Goal: Find specific page/section: Find specific page/section

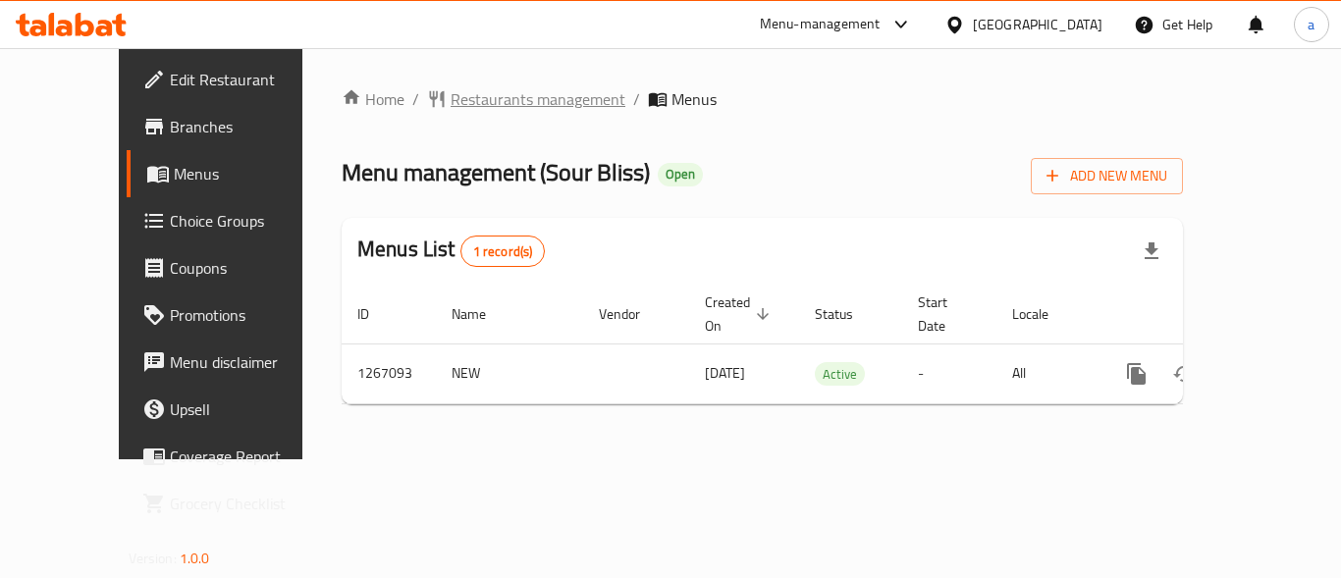
click at [451, 98] on span "Restaurants management" at bounding box center [538, 99] width 175 height 24
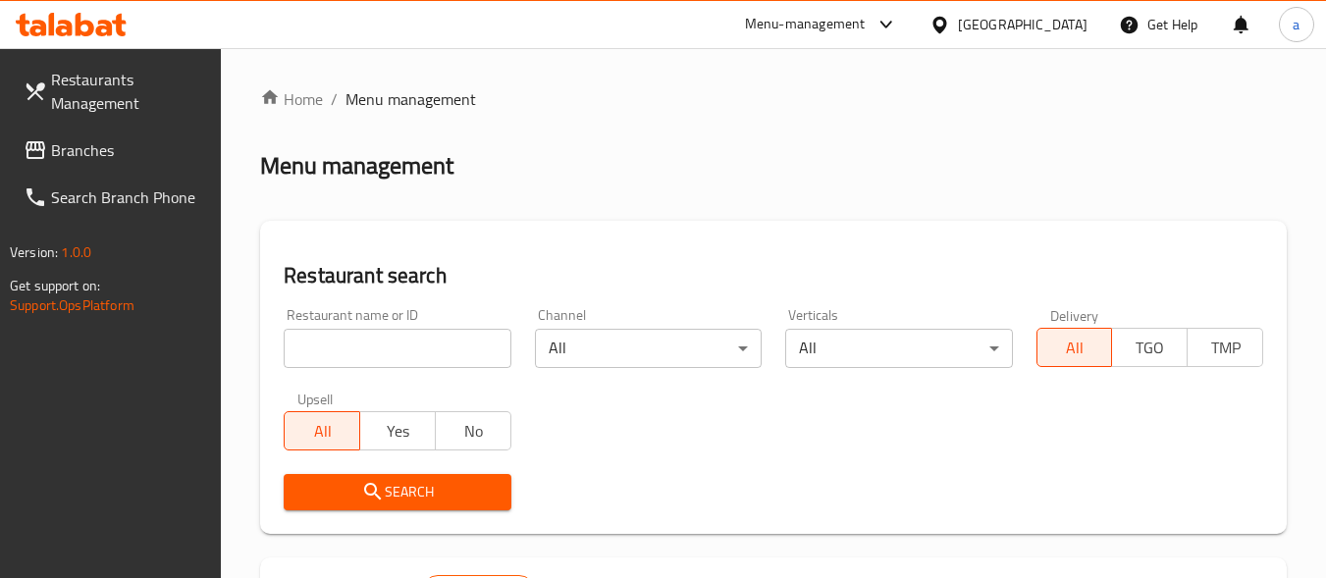
click at [441, 340] on input "search" at bounding box center [397, 348] width 227 height 39
paste input "687576"
type input "687576"
click at [439, 475] on button "Search" at bounding box center [397, 492] width 227 height 36
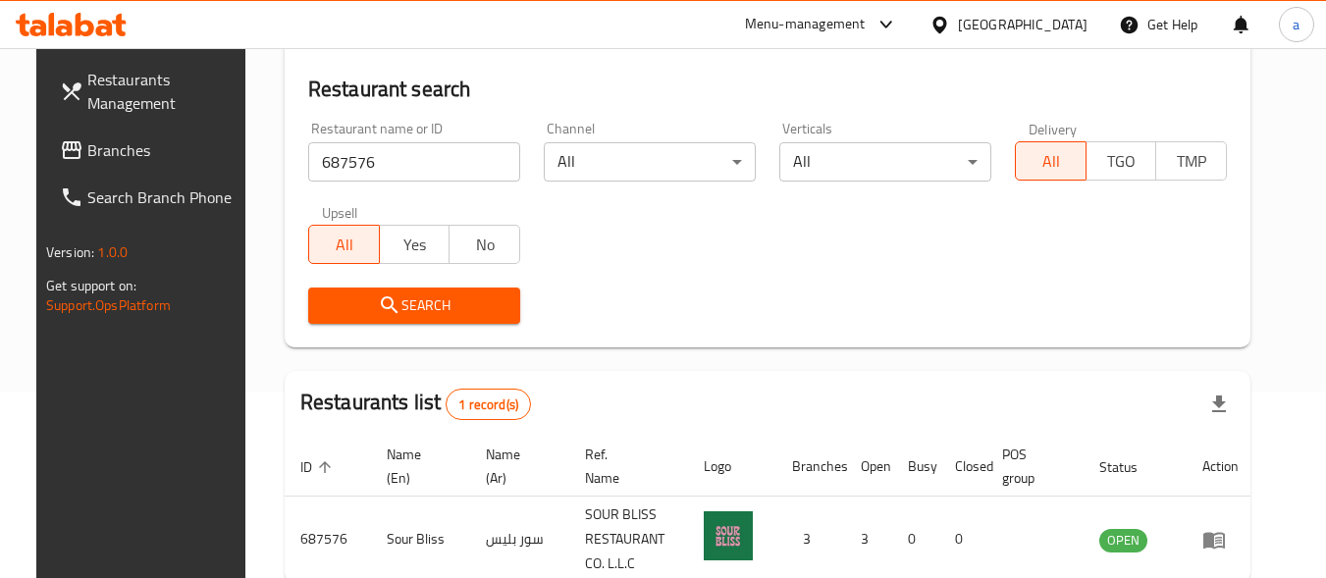
scroll to position [294, 0]
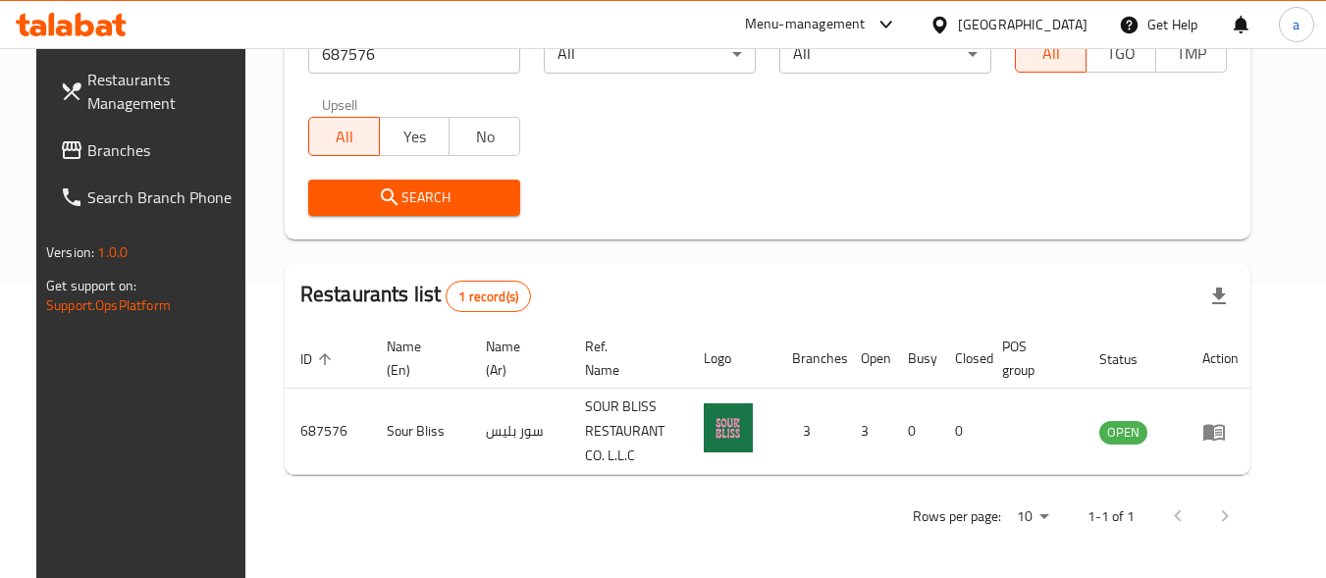
click at [117, 142] on span "Branches" at bounding box center [164, 150] width 155 height 24
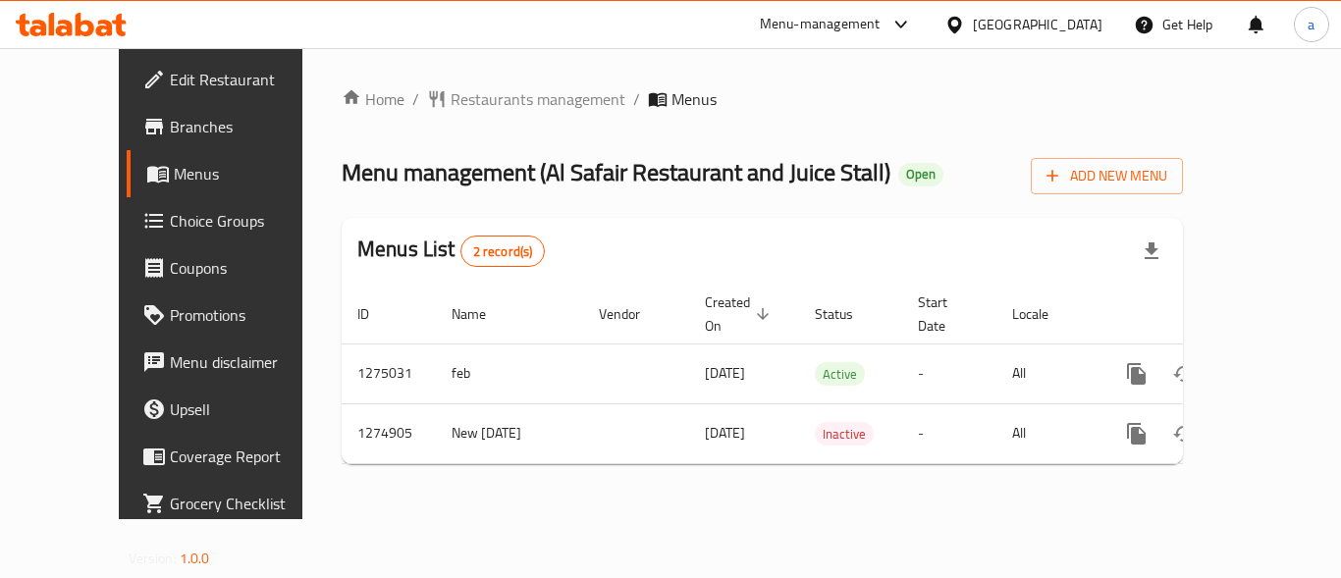
click at [451, 98] on span "Restaurants management" at bounding box center [538, 99] width 175 height 24
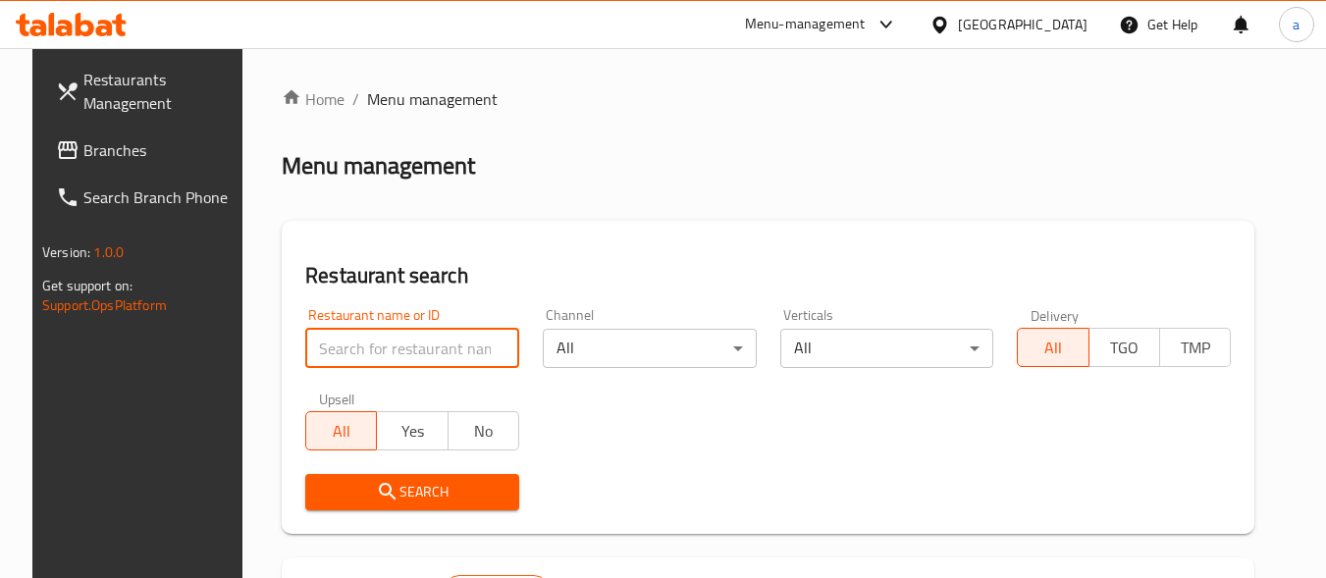
click at [395, 346] on input "search" at bounding box center [412, 348] width 214 height 39
paste input "691405"
type input "691405"
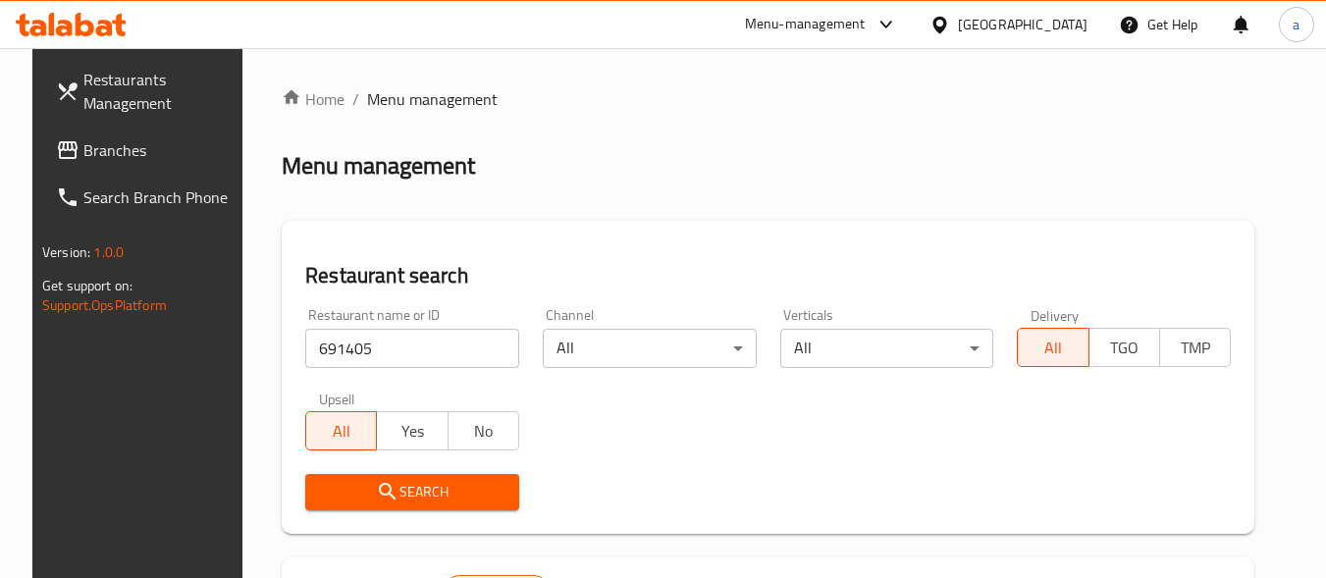
click at [400, 491] on span "Search" at bounding box center [412, 492] width 183 height 25
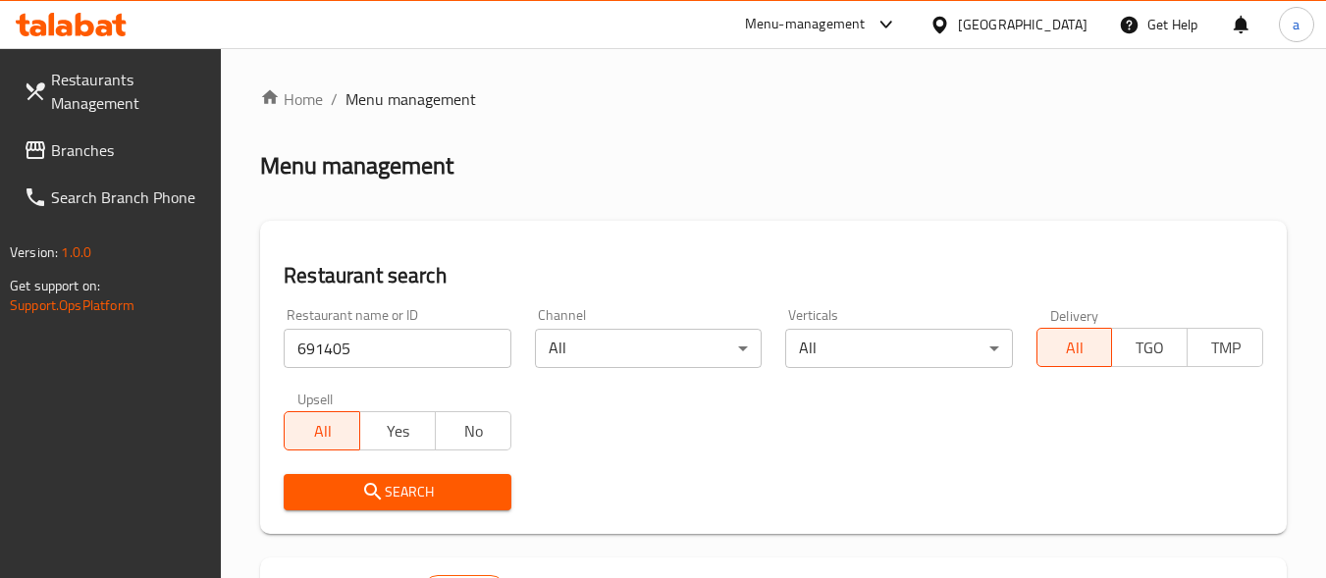
scroll to position [294, 0]
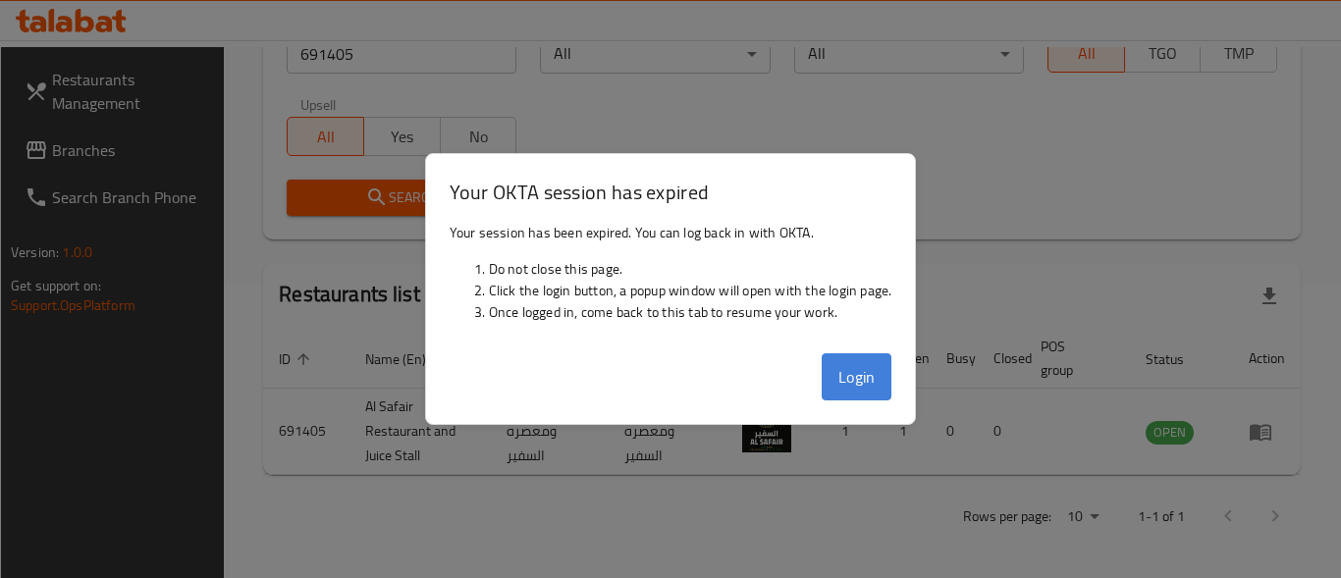
click at [837, 370] on button "Login" at bounding box center [857, 376] width 71 height 47
click at [836, 380] on button "Login" at bounding box center [857, 376] width 71 height 47
click at [544, 294] on li "Click the login button, a popup window will open with the login page." at bounding box center [690, 291] width 403 height 22
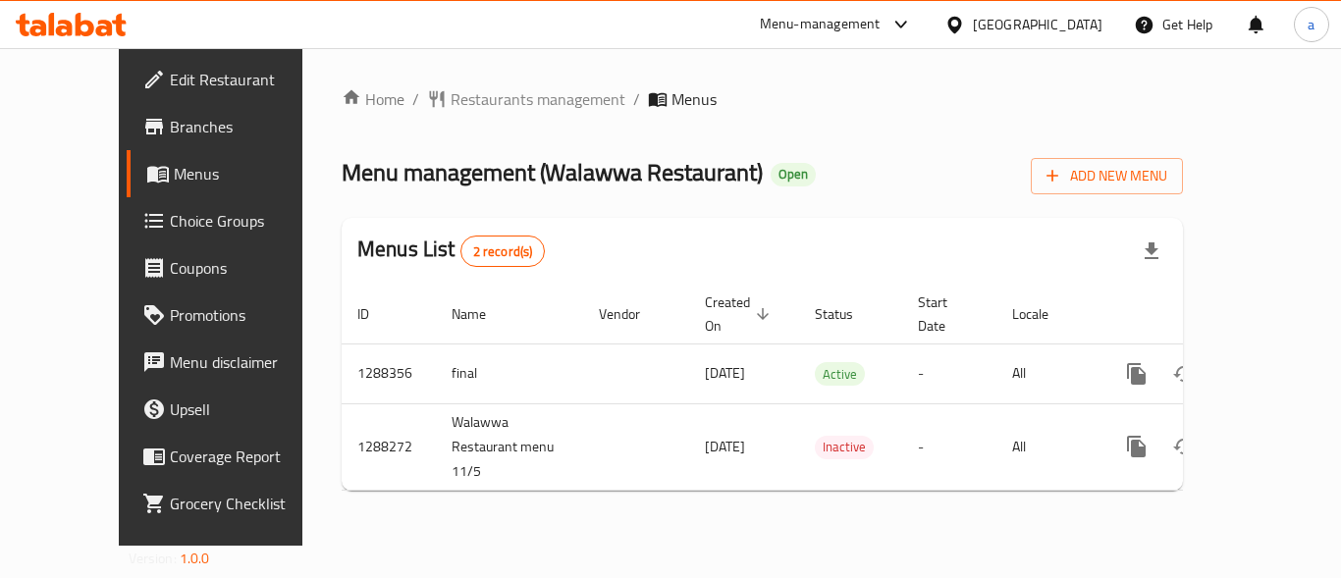
click at [451, 101] on span "Restaurants management" at bounding box center [538, 99] width 175 height 24
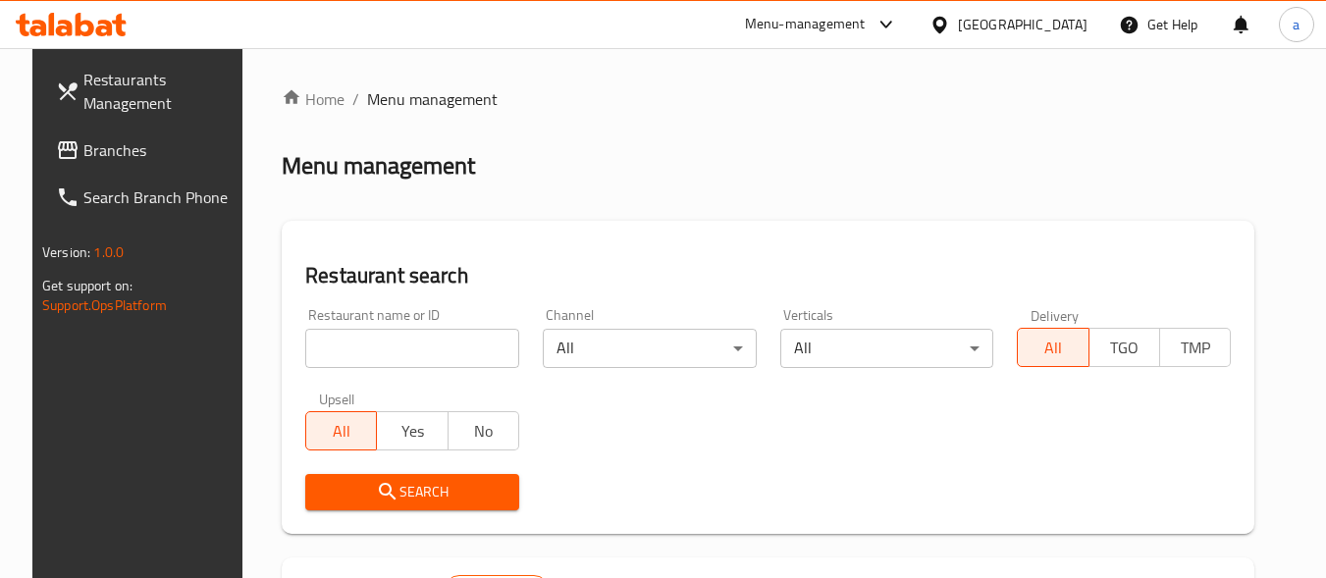
click at [410, 343] on input "search" at bounding box center [412, 348] width 214 height 39
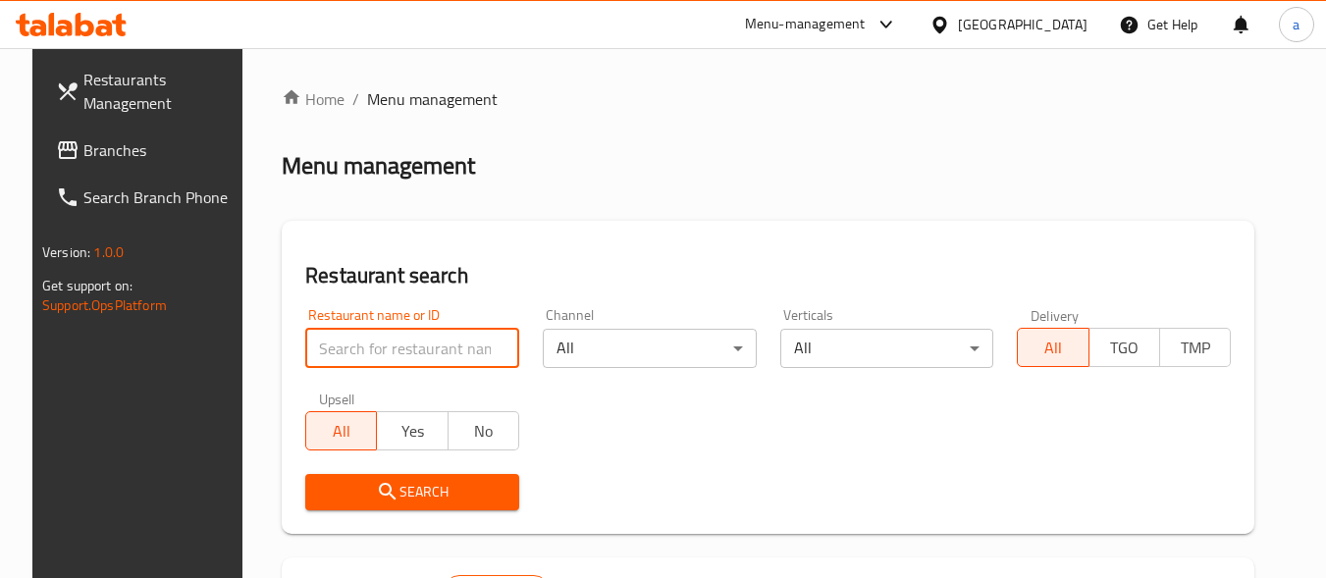
paste input "696773"
type input "696773"
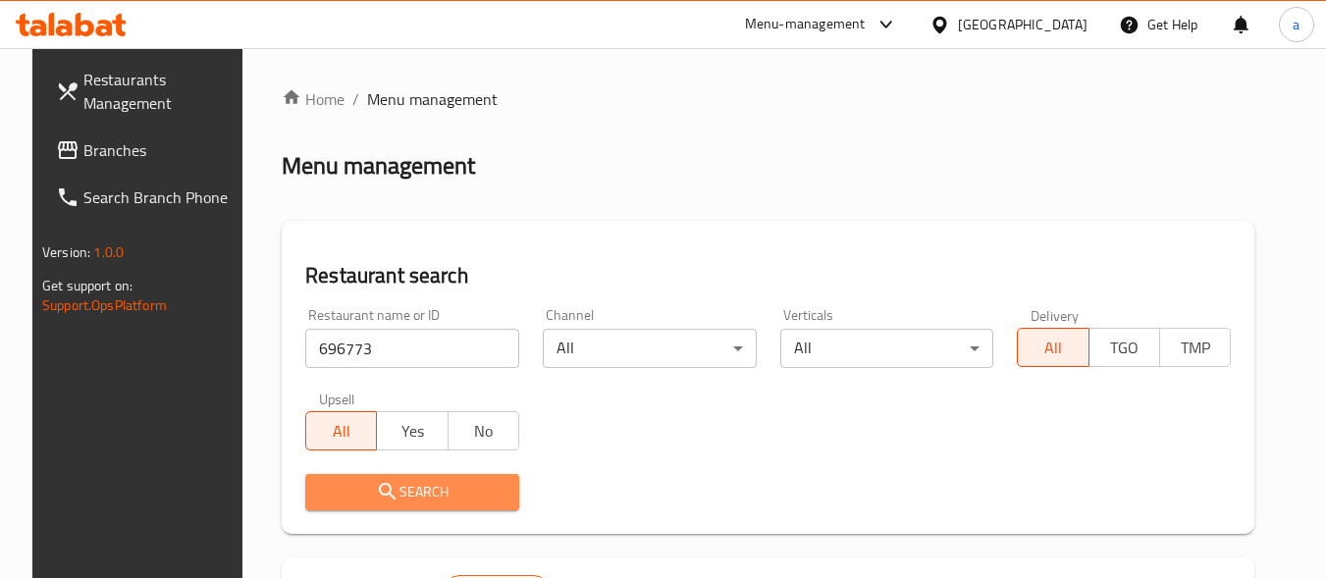
click at [377, 506] on button "Search" at bounding box center [412, 492] width 214 height 36
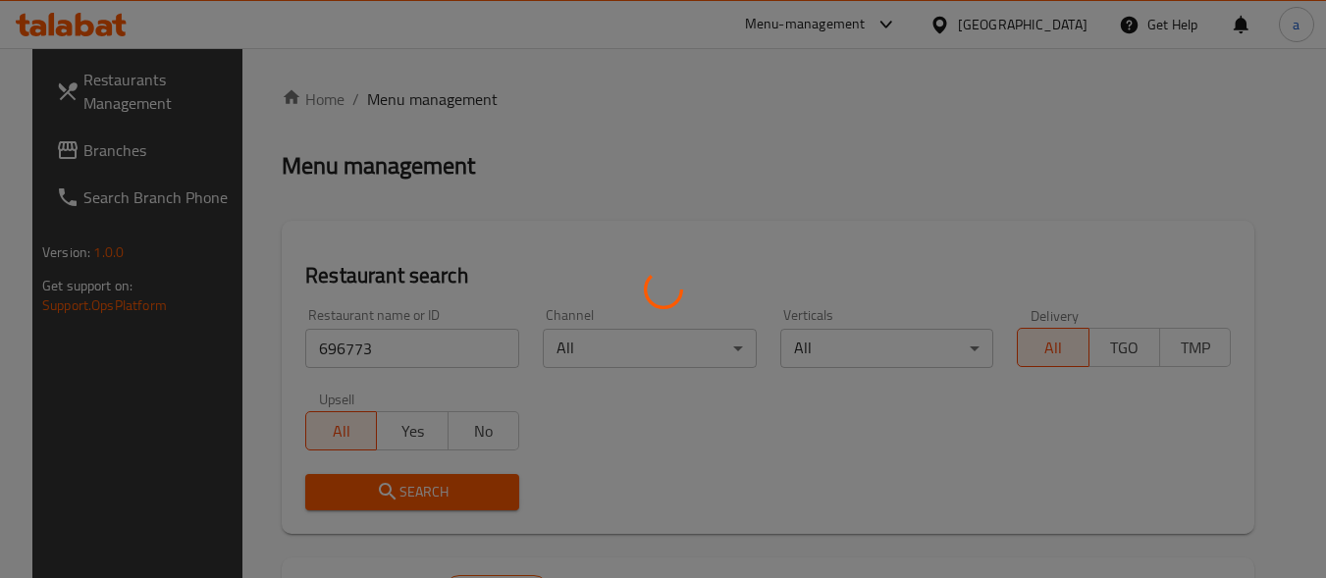
click at [377, 506] on div at bounding box center [663, 289] width 1326 height 578
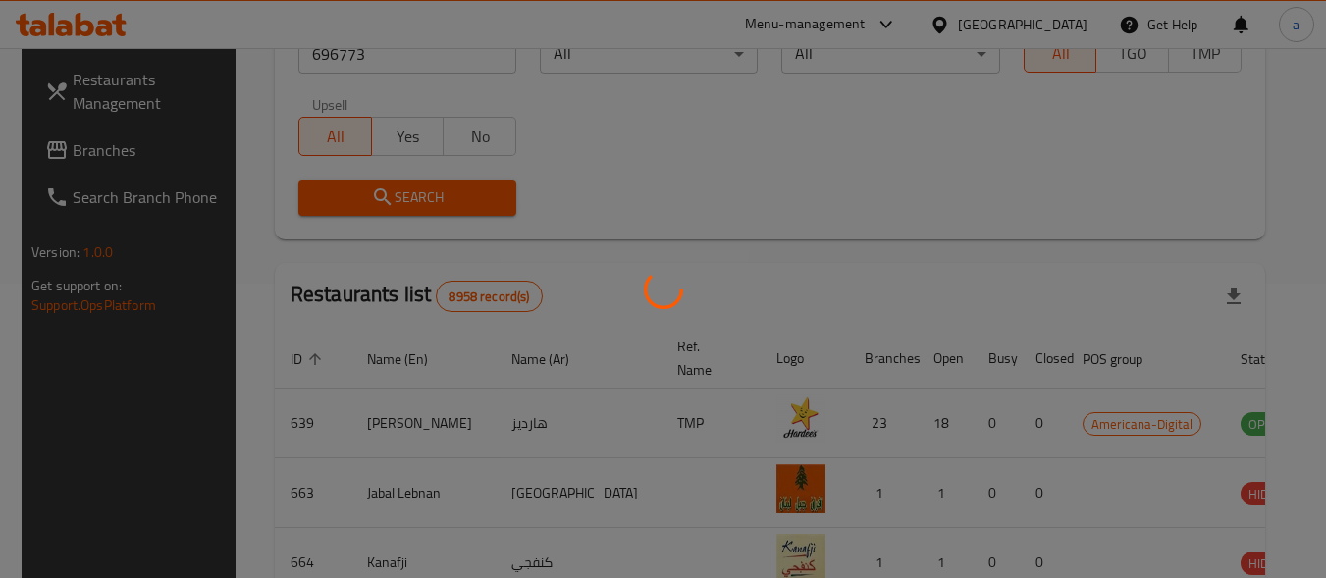
scroll to position [281, 0]
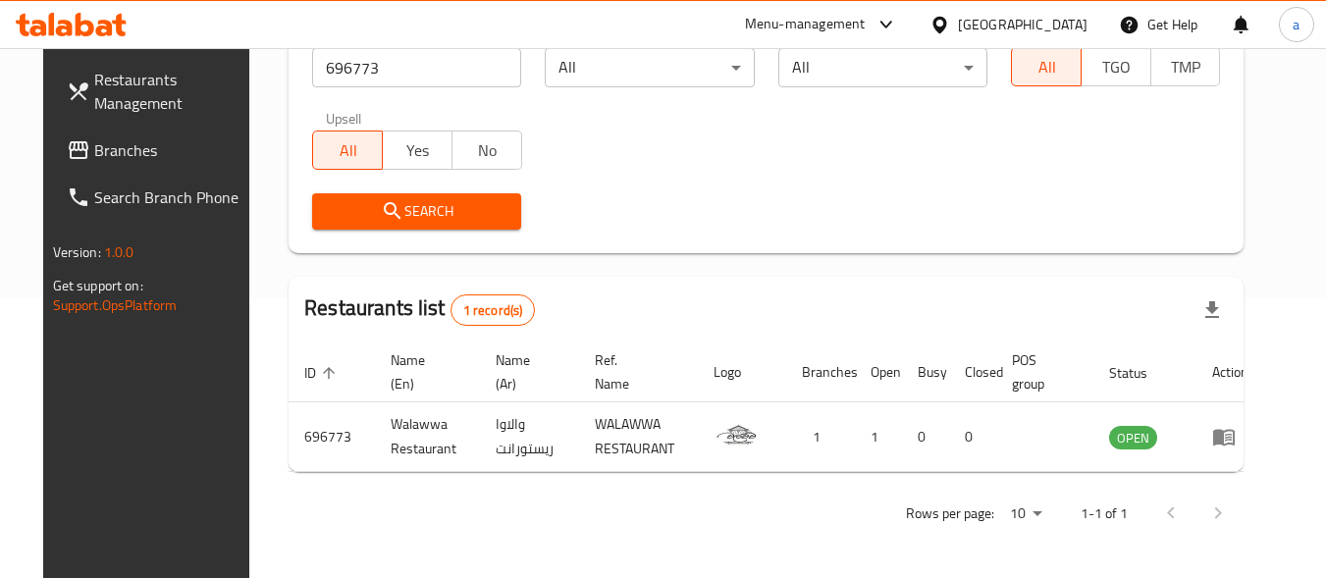
click at [950, 31] on icon at bounding box center [940, 25] width 21 height 21
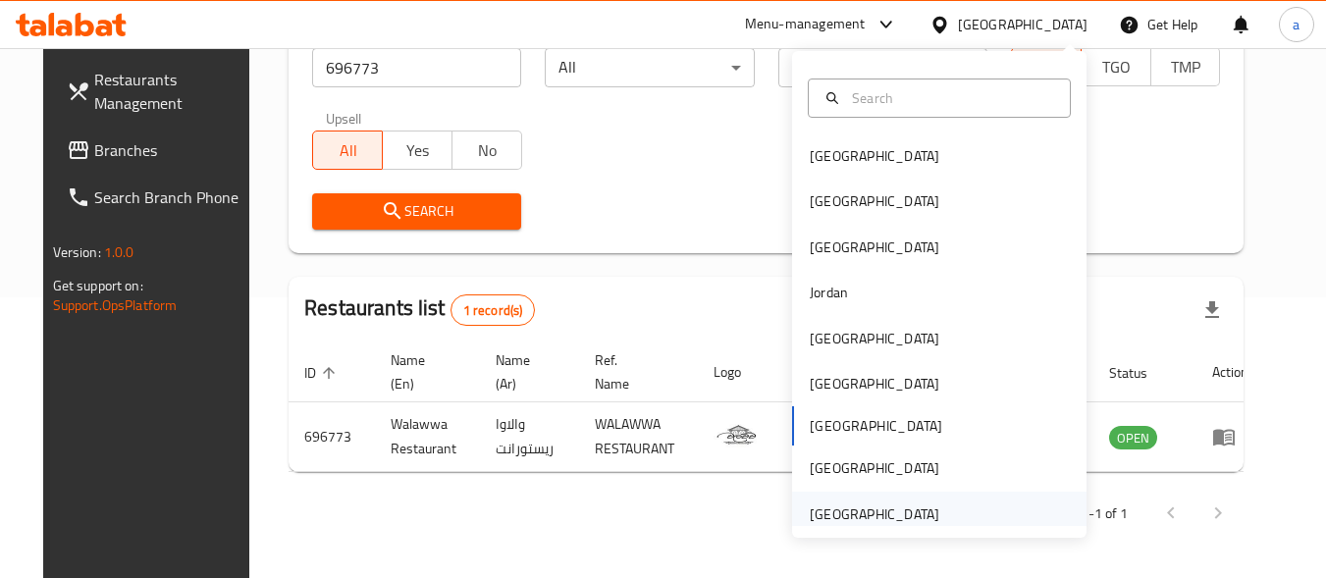
click at [937, 510] on div "United Arab Emirates" at bounding box center [874, 514] width 161 height 45
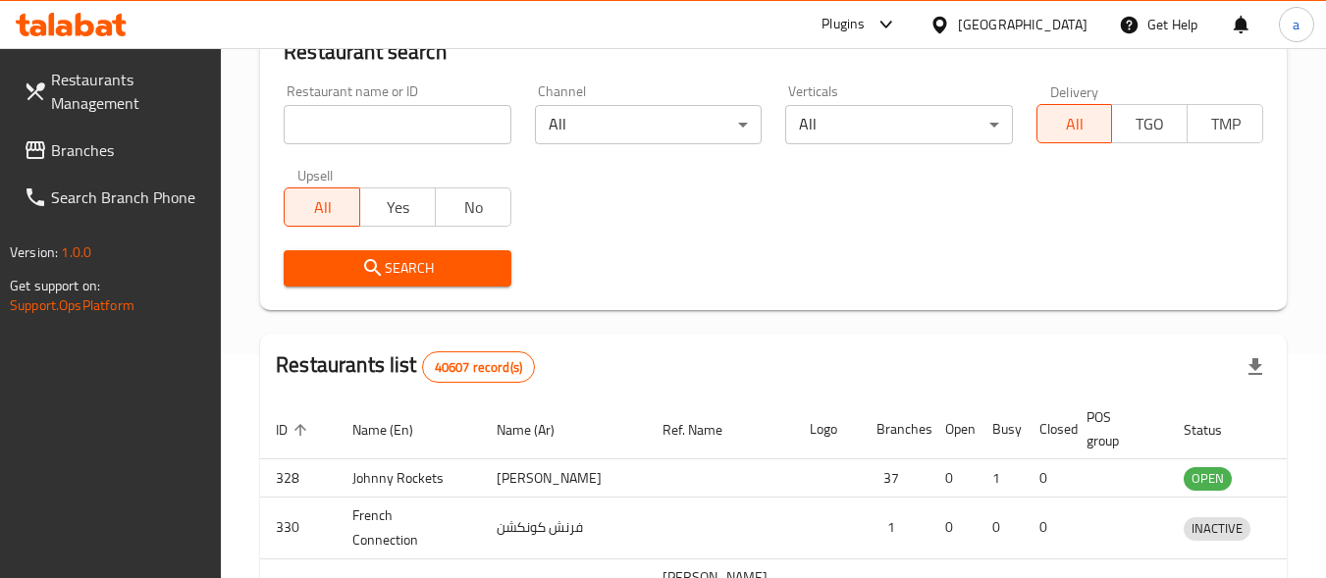
scroll to position [281, 0]
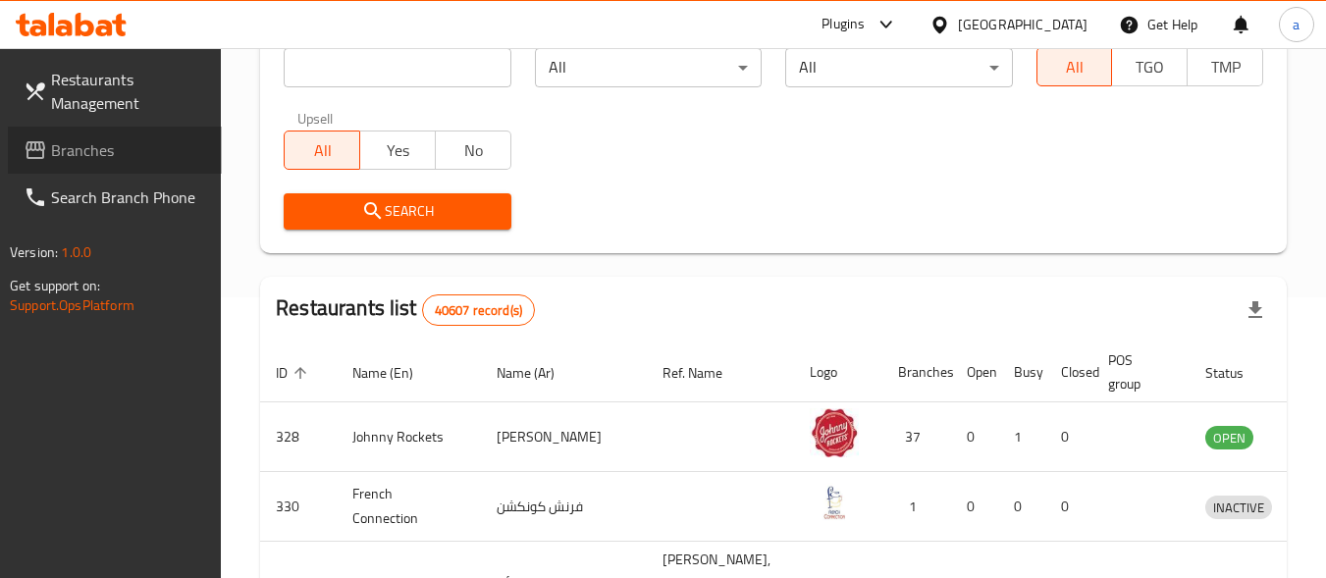
click at [93, 142] on span "Branches" at bounding box center [128, 150] width 155 height 24
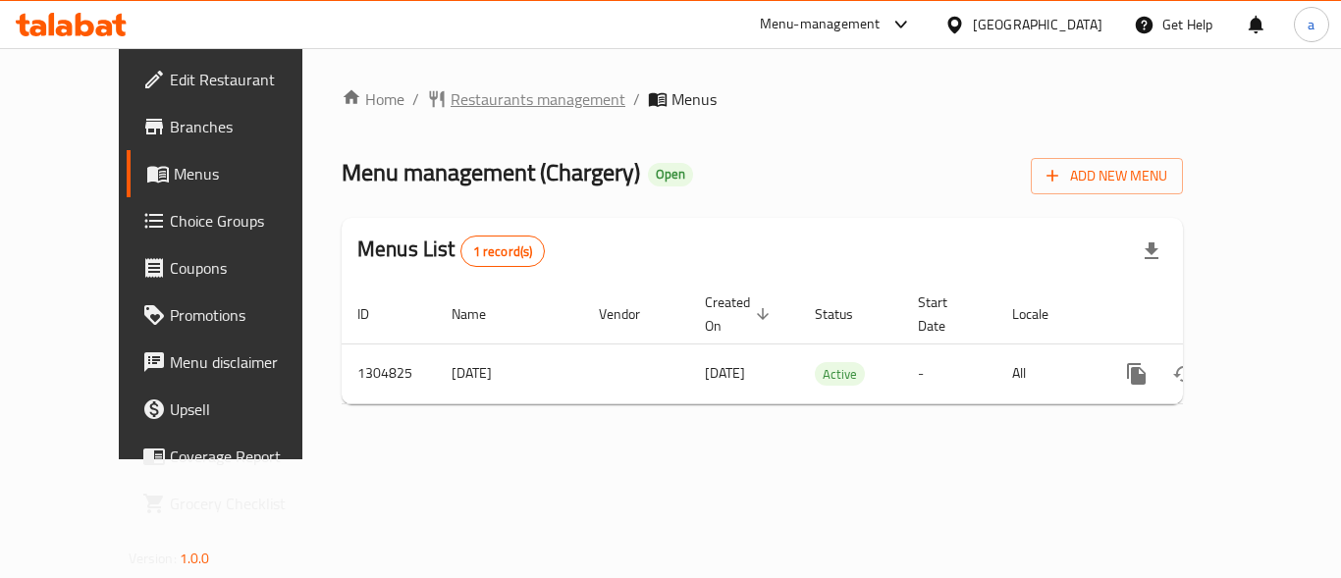
click at [451, 93] on span "Restaurants management" at bounding box center [538, 99] width 175 height 24
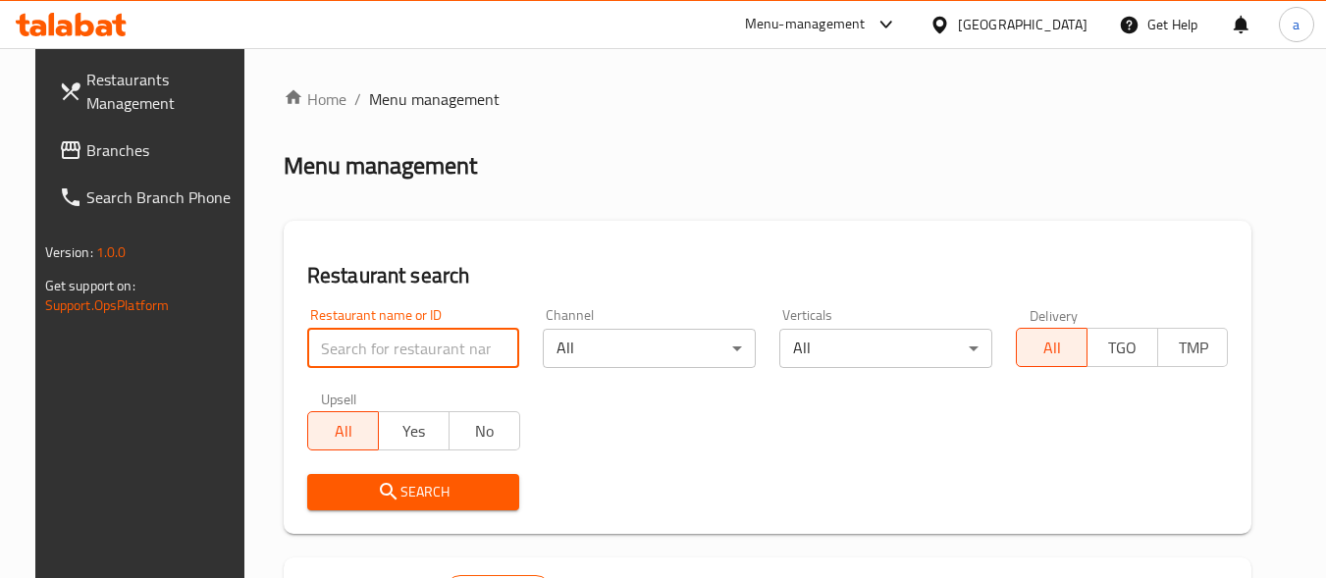
click at [381, 338] on input "search" at bounding box center [413, 348] width 213 height 39
paste input "692727"
type input "692727"
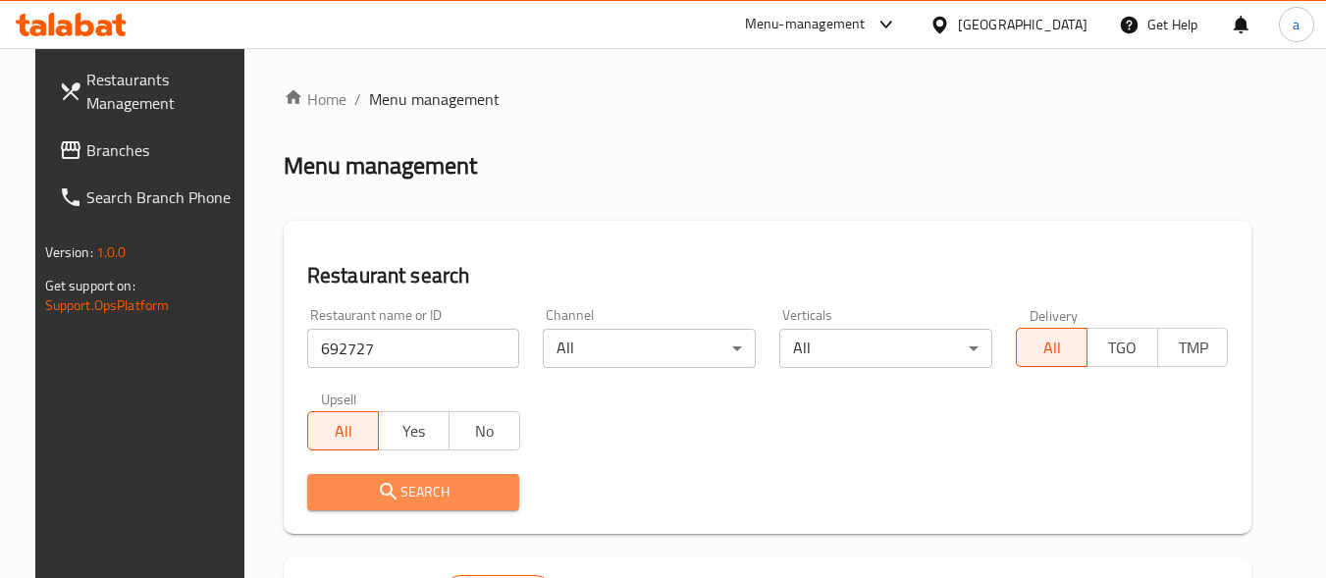
click at [403, 490] on span "Search" at bounding box center [414, 492] width 182 height 25
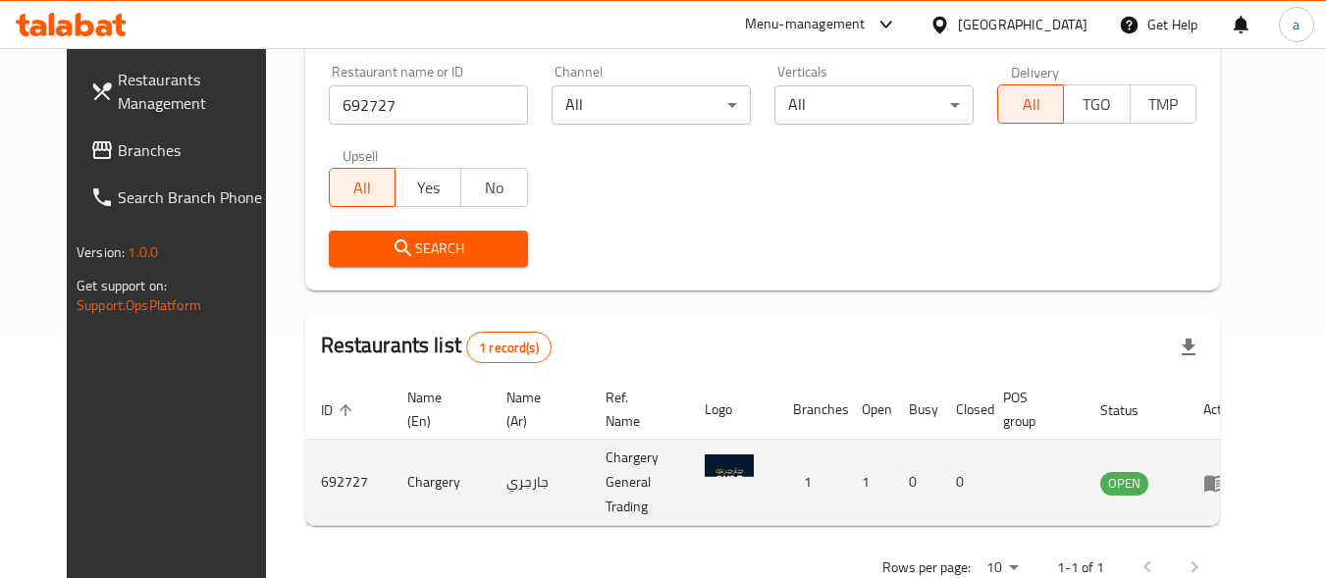
scroll to position [273, 0]
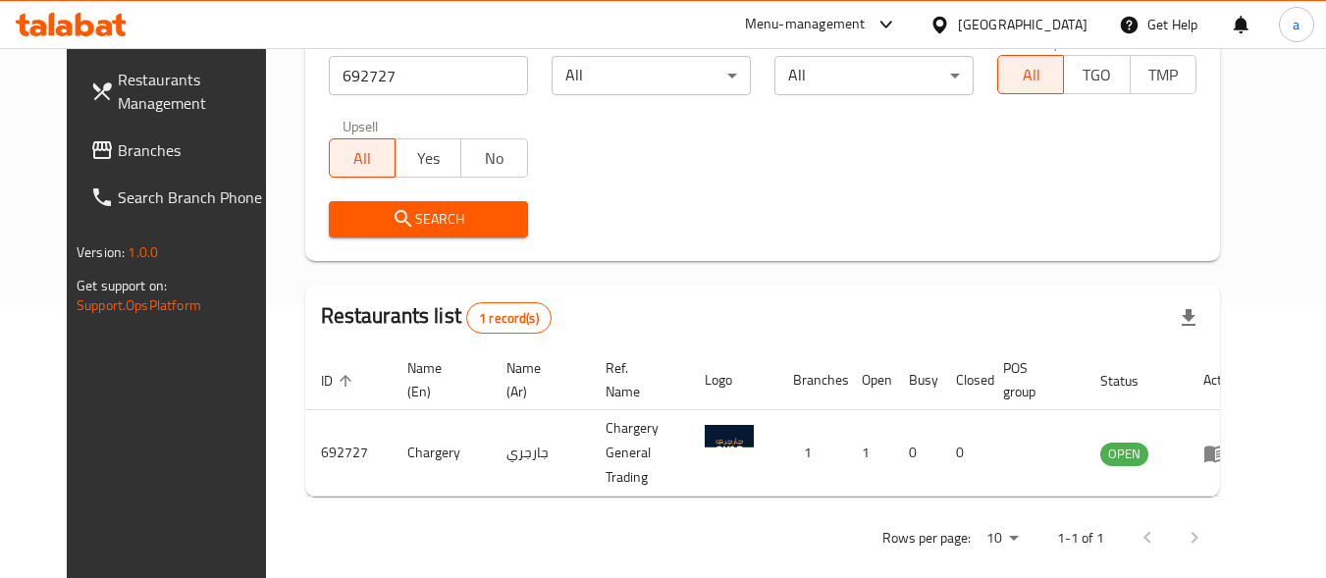
click at [173, 145] on span "Branches" at bounding box center [195, 150] width 155 height 24
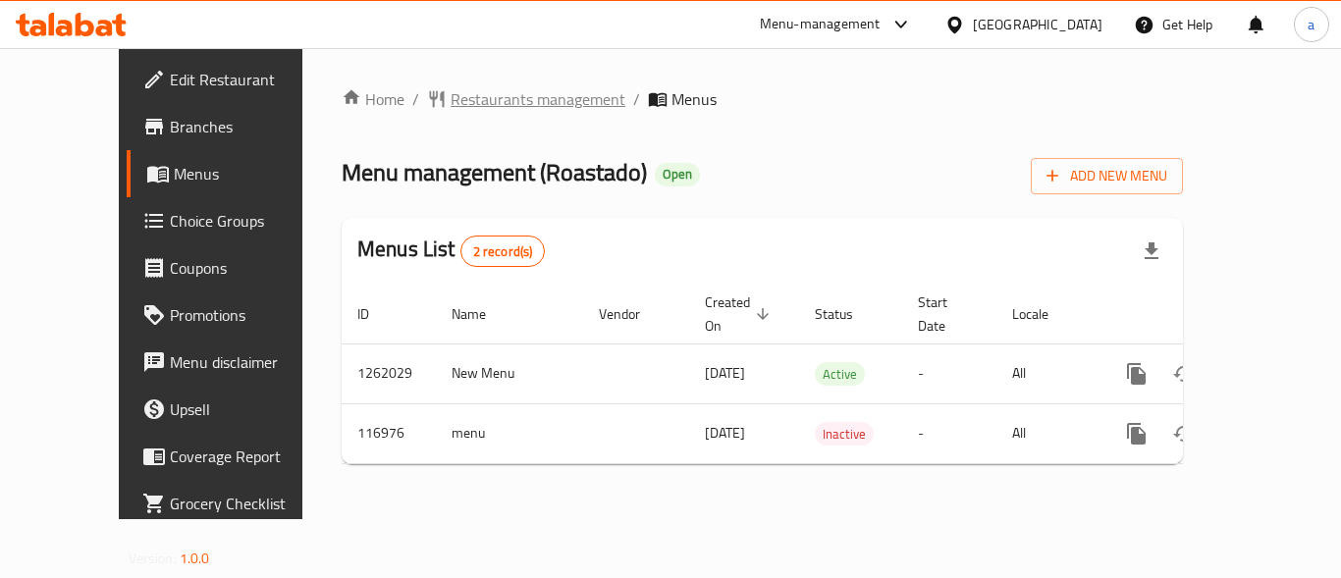
click at [451, 103] on span "Restaurants management" at bounding box center [538, 99] width 175 height 24
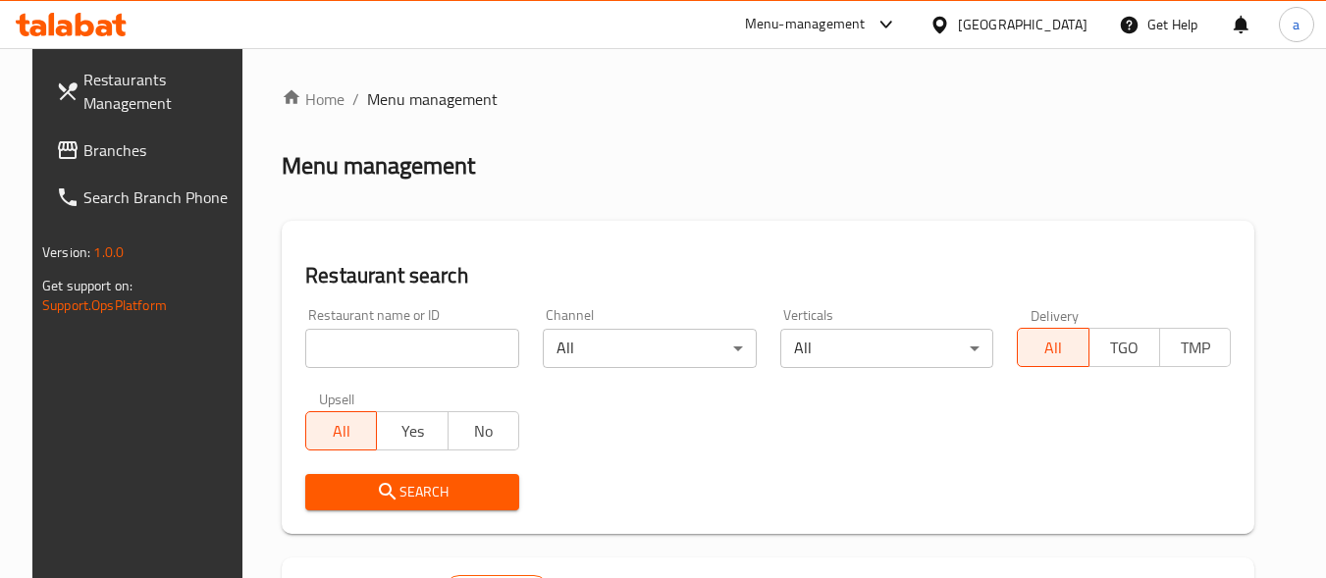
click at [417, 347] on input "search" at bounding box center [412, 348] width 214 height 39
paste input "606004"
type input "606004"
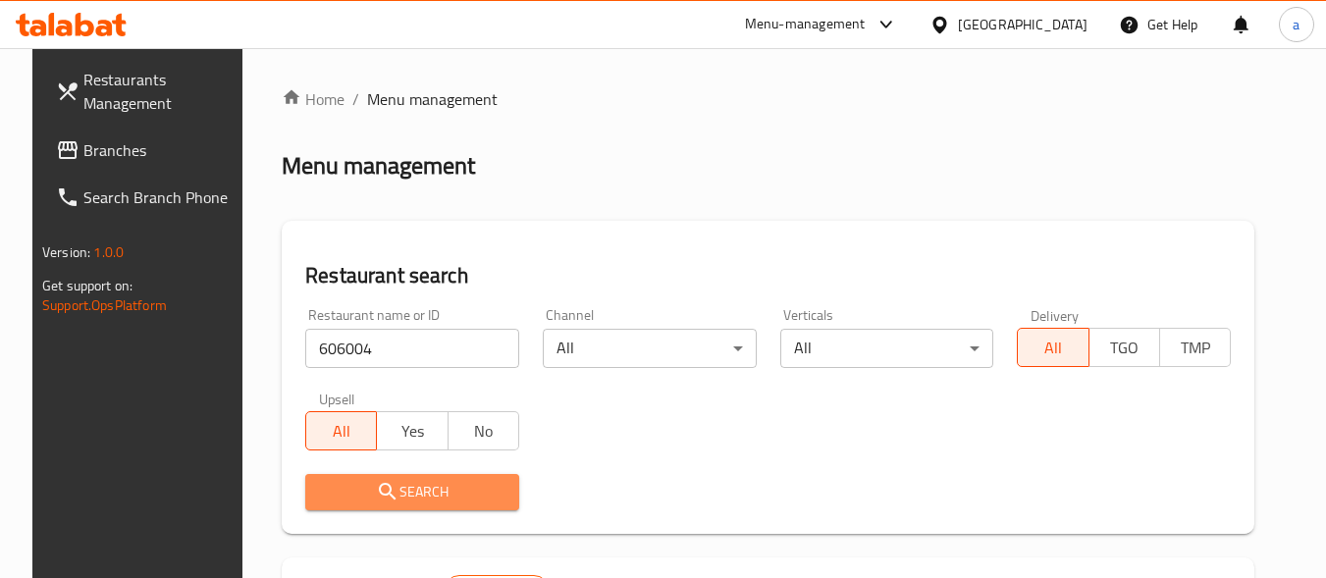
click at [418, 497] on span "Search" at bounding box center [412, 492] width 183 height 25
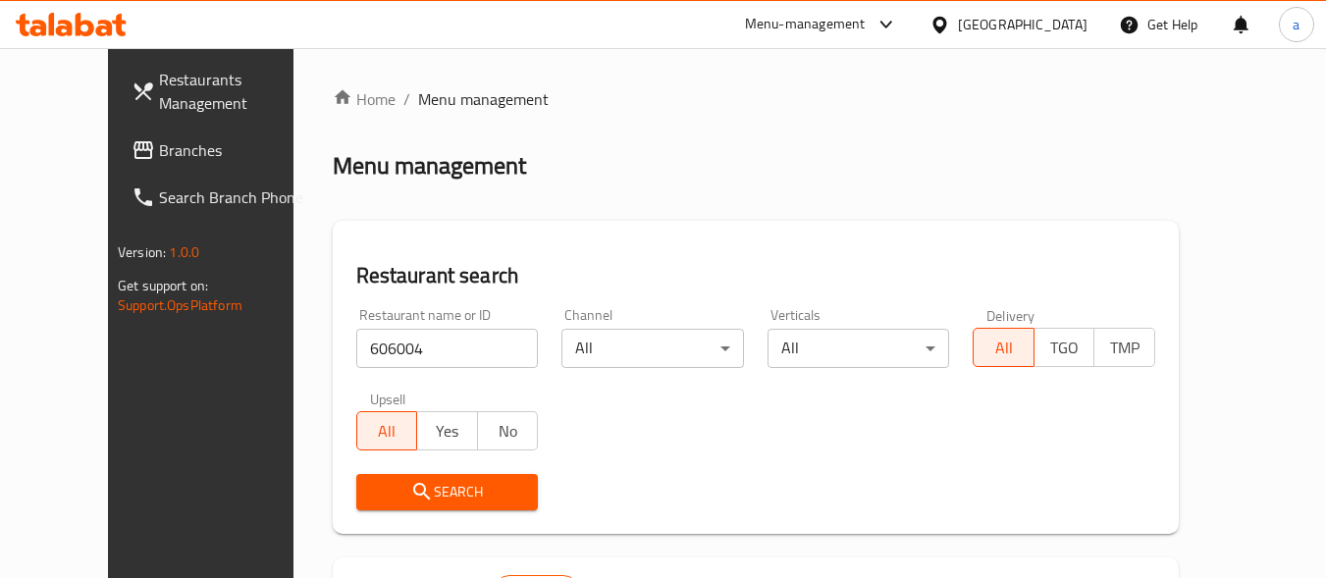
scroll to position [249, 0]
